Goal: Book appointment/travel/reservation

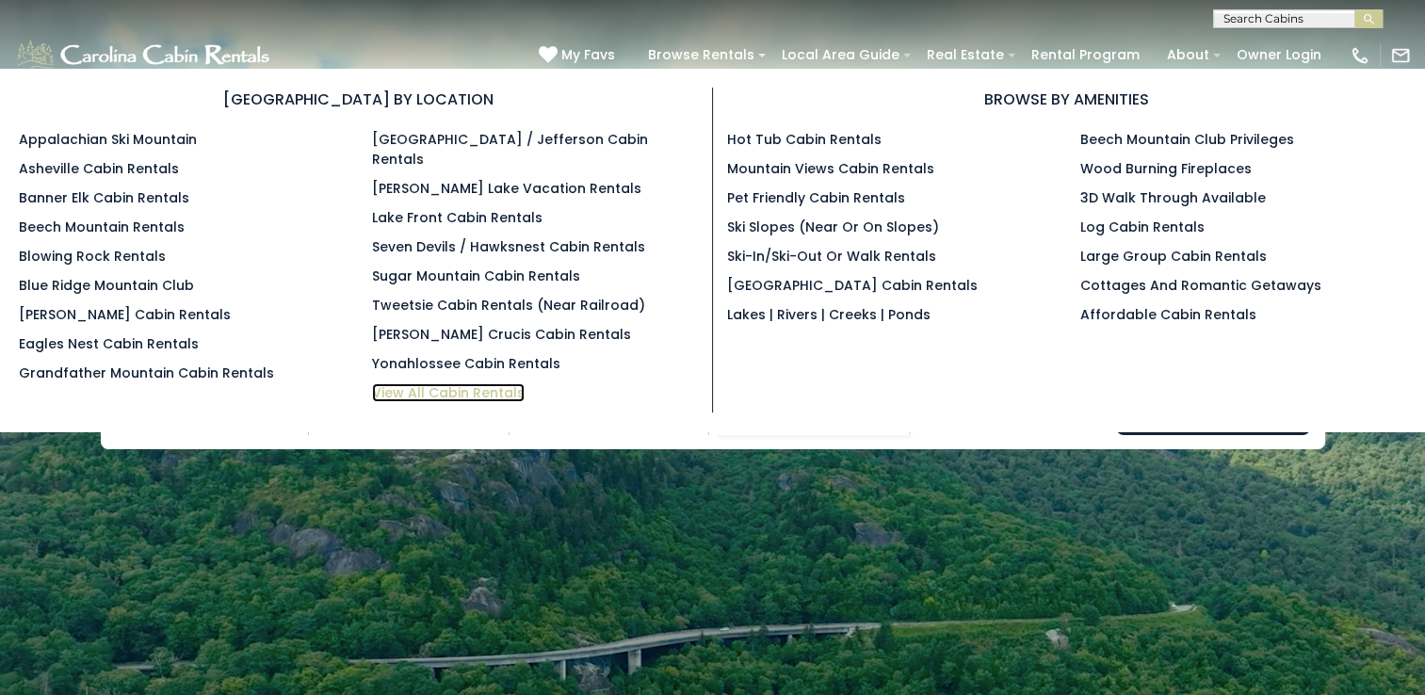
click at [471, 383] on link "View All Cabin Rentals" at bounding box center [448, 392] width 153 height 19
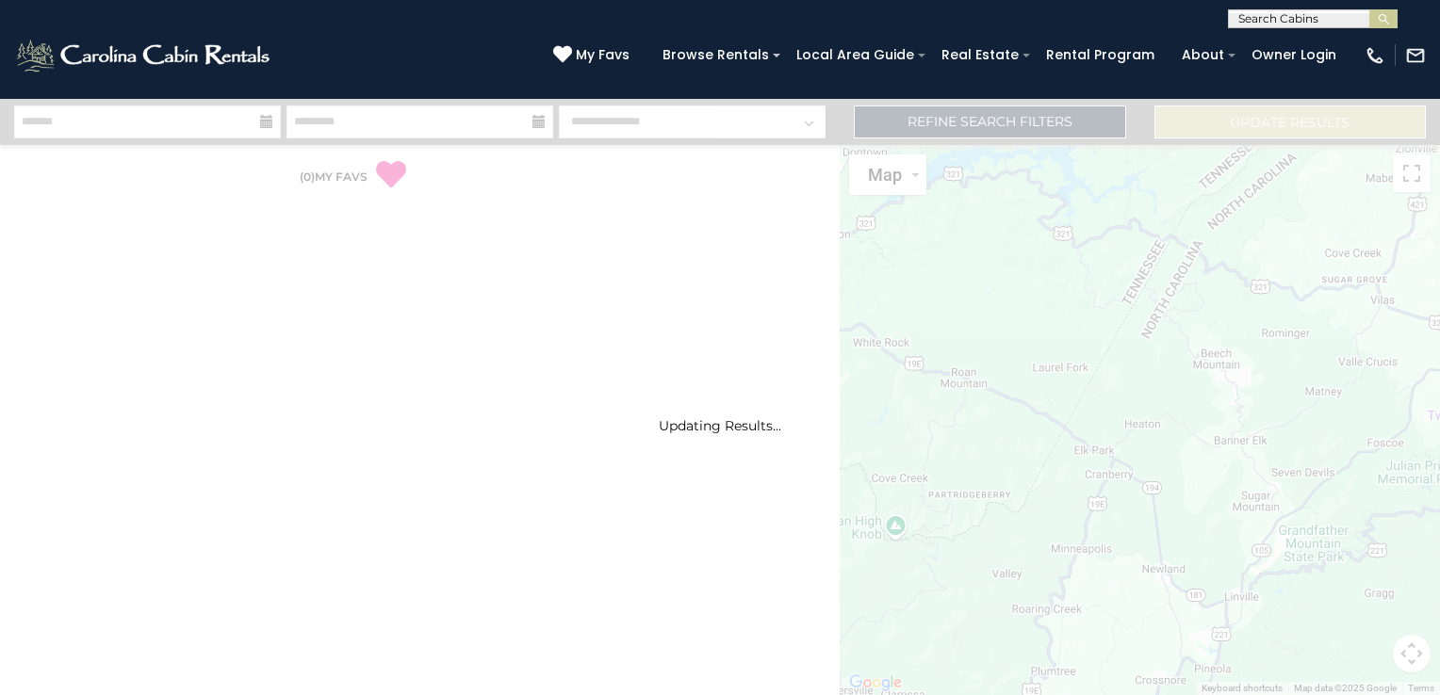
drag, startPoint x: 1021, startPoint y: 513, endPoint x: 1034, endPoint y: 420, distance: 94.1
click at [1034, 420] on div "Updating Results..." at bounding box center [720, 397] width 1440 height 596
click at [1034, 420] on div "Updating Results..." at bounding box center [720, 425] width 1440 height 17
